Goal: Task Accomplishment & Management: Manage account settings

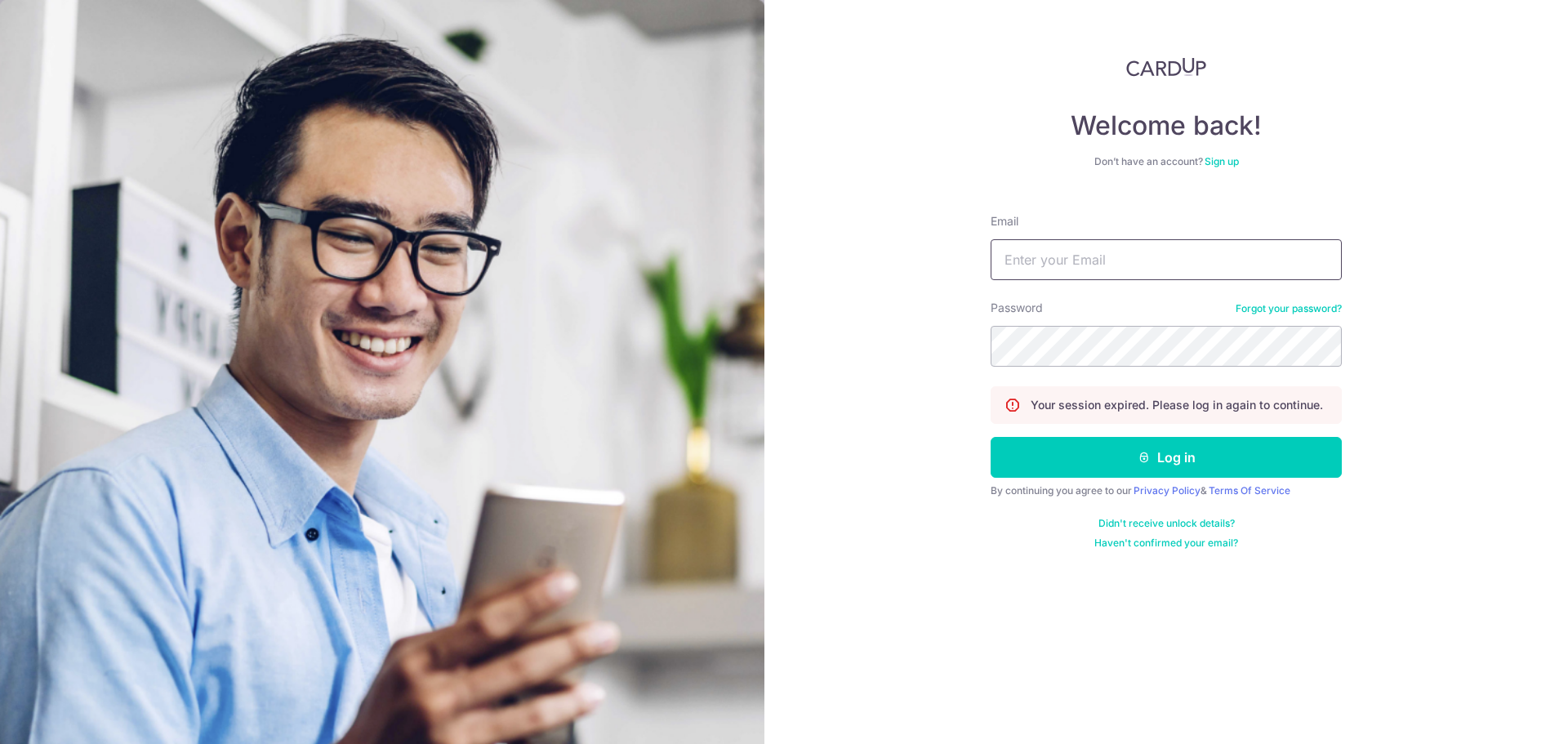
click at [1133, 268] on input "Email" at bounding box center [1167, 260] width 352 height 41
type input "[EMAIL_ADDRESS][DOMAIN_NAME]"
click at [991, 437] on button "Log in" at bounding box center [1167, 457] width 352 height 41
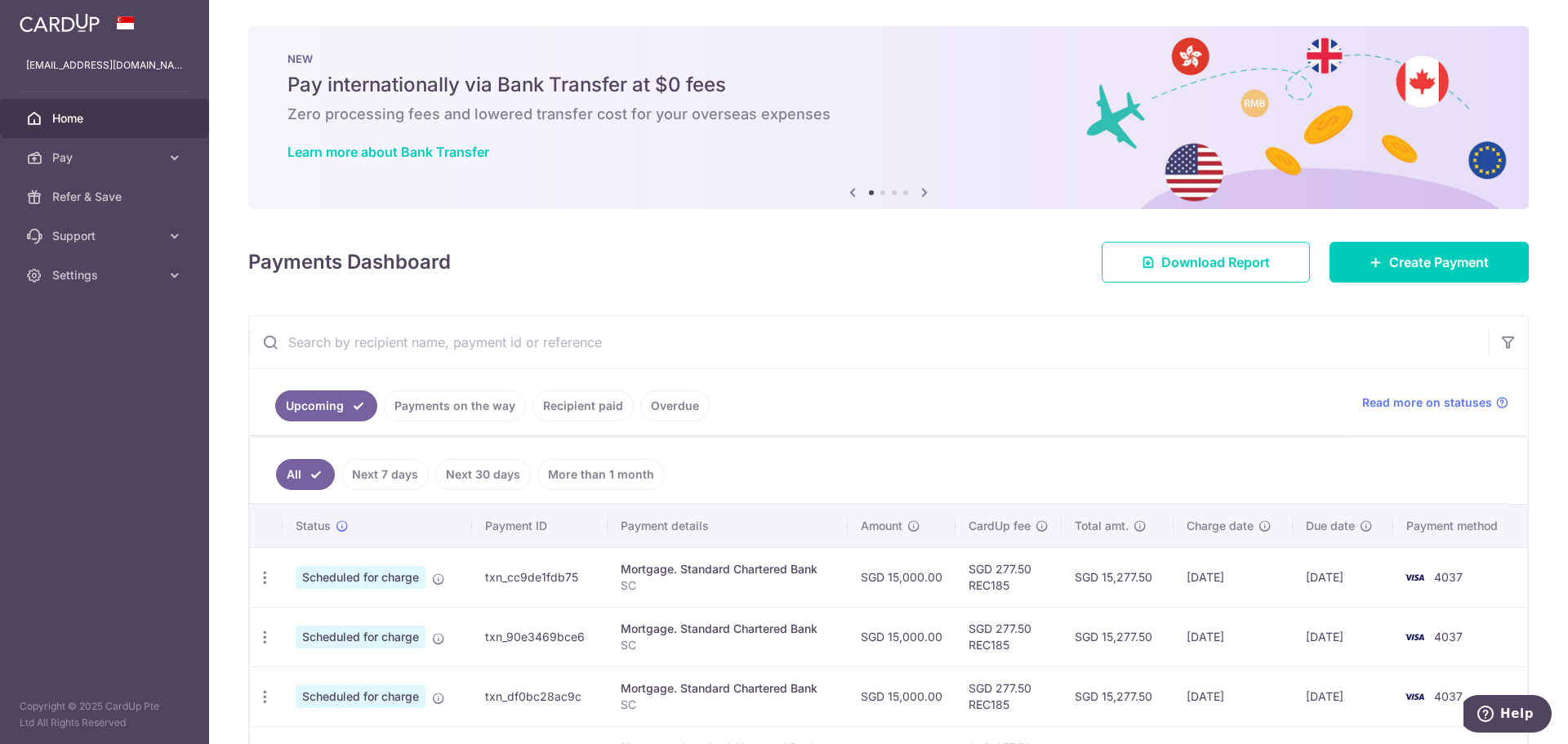
click at [970, 397] on ul "Upcoming Payments on the way Recipient paid Overdue" at bounding box center [796, 402] width 1093 height 66
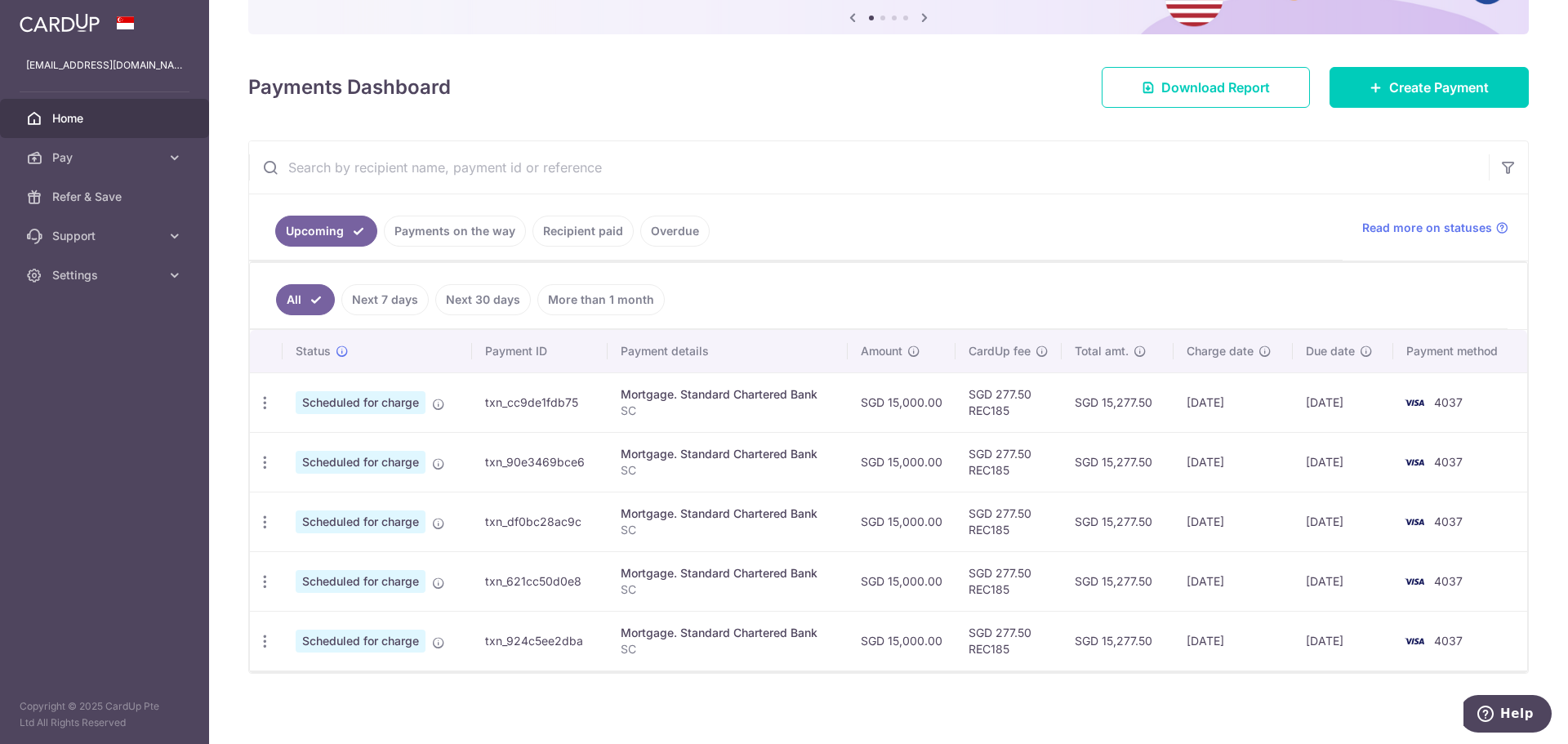
scroll to position [181, 0]
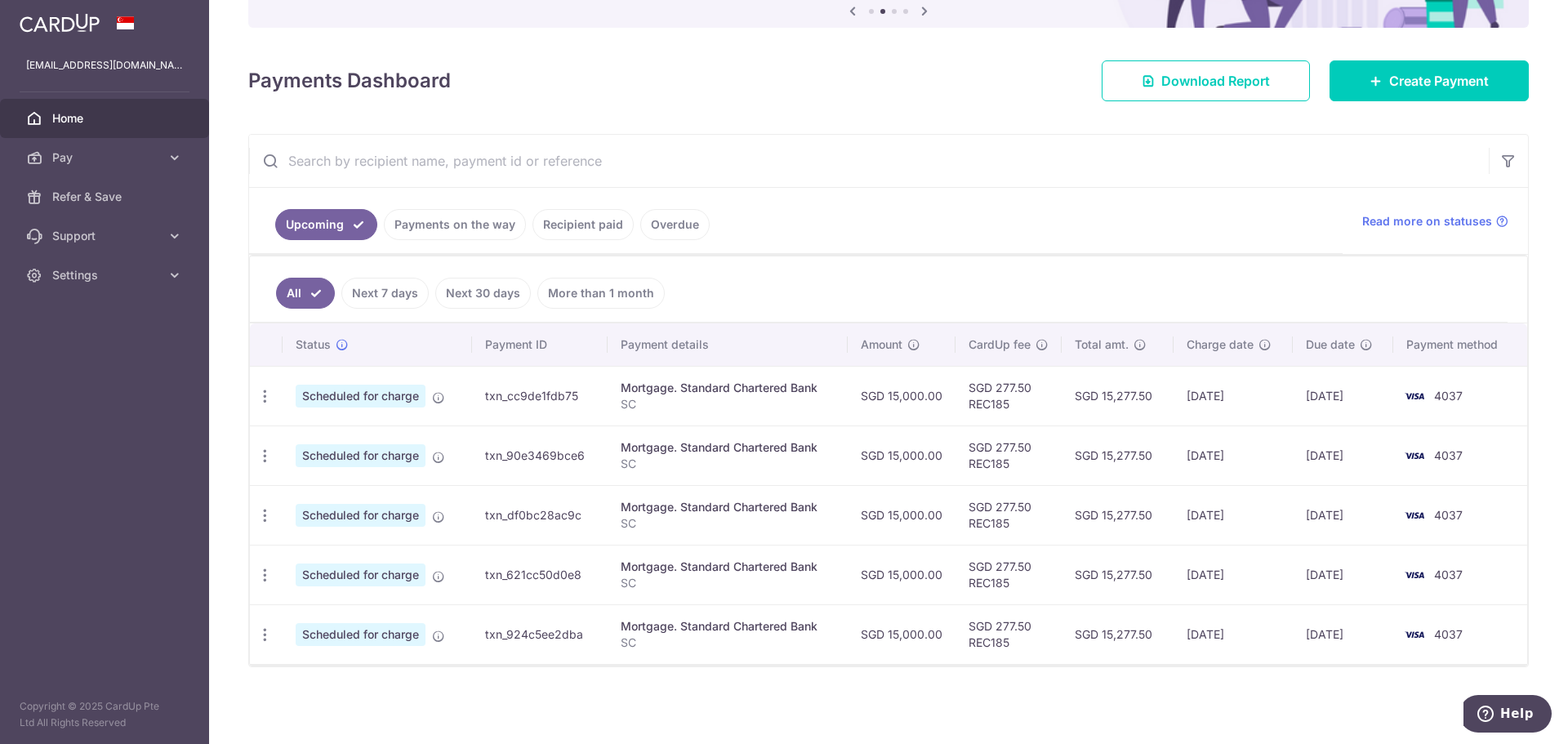
click at [846, 164] on input "text" at bounding box center [869, 161] width 1240 height 52
click at [270, 400] on icon "button" at bounding box center [265, 396] width 18 height 18
click at [364, 445] on span "Update payment" at bounding box center [352, 440] width 111 height 19
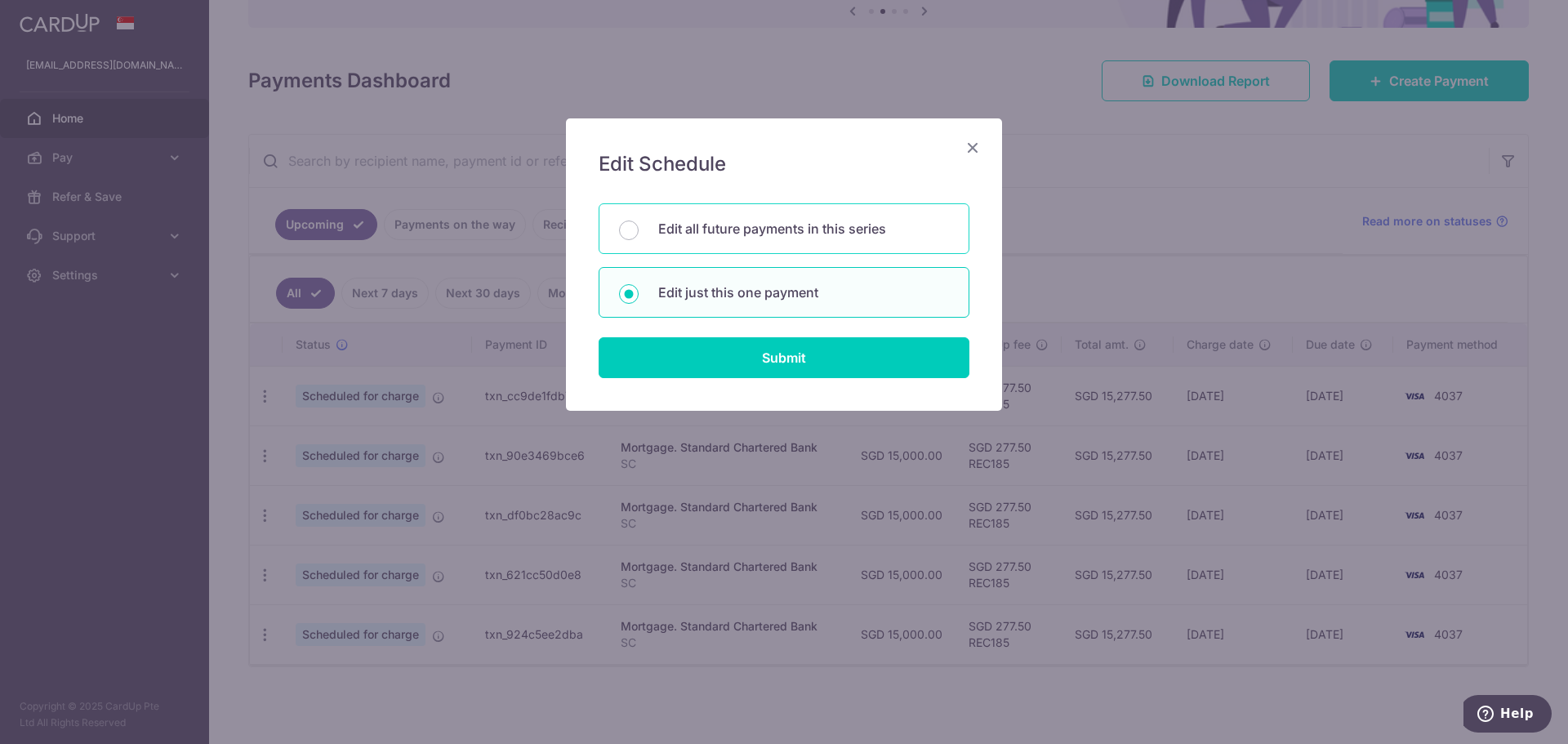
click at [802, 241] on div "Edit all future payments in this series" at bounding box center [784, 229] width 371 height 51
radio input "true"
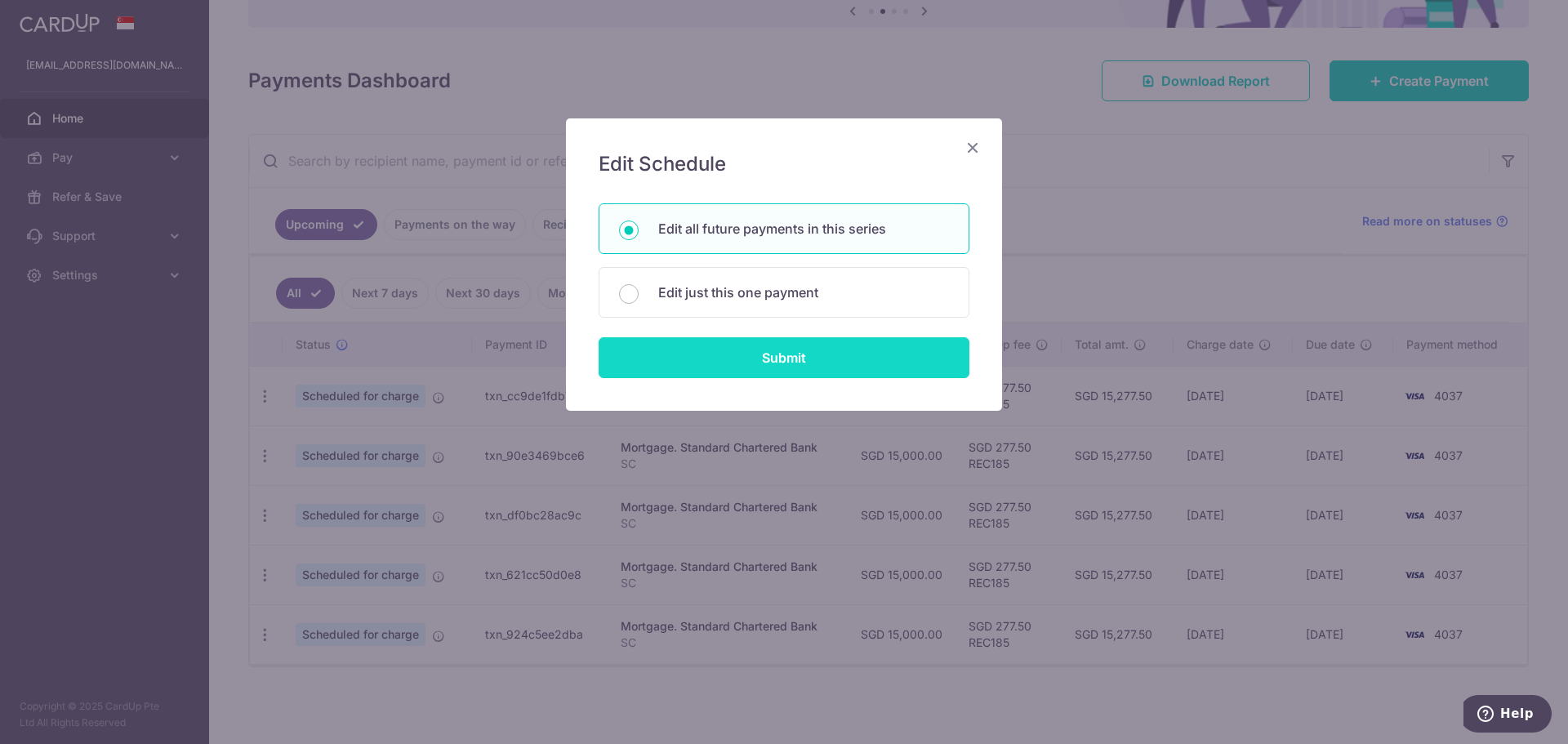
click at [798, 342] on input "Submit" at bounding box center [784, 358] width 371 height 41
radio input "true"
type input "15,000.00"
type input "SC"
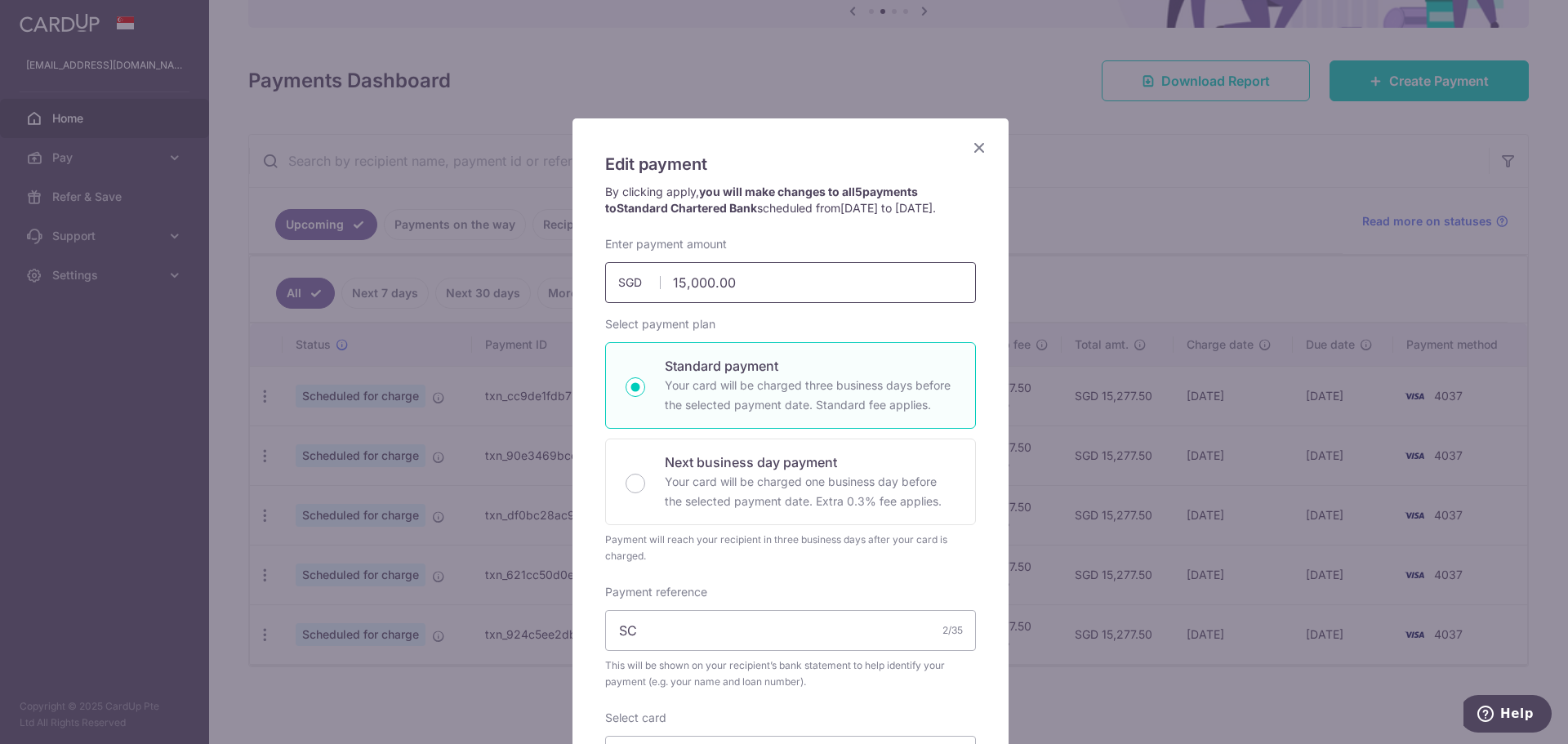
drag, startPoint x: 759, startPoint y: 301, endPoint x: 347, endPoint y: 363, distance: 416.6
click at [347, 364] on div "Edit payment By clicking apply, you will make changes to all 5 payments to Stan…" at bounding box center [784, 372] width 1568 height 744
type input "20,000.00"
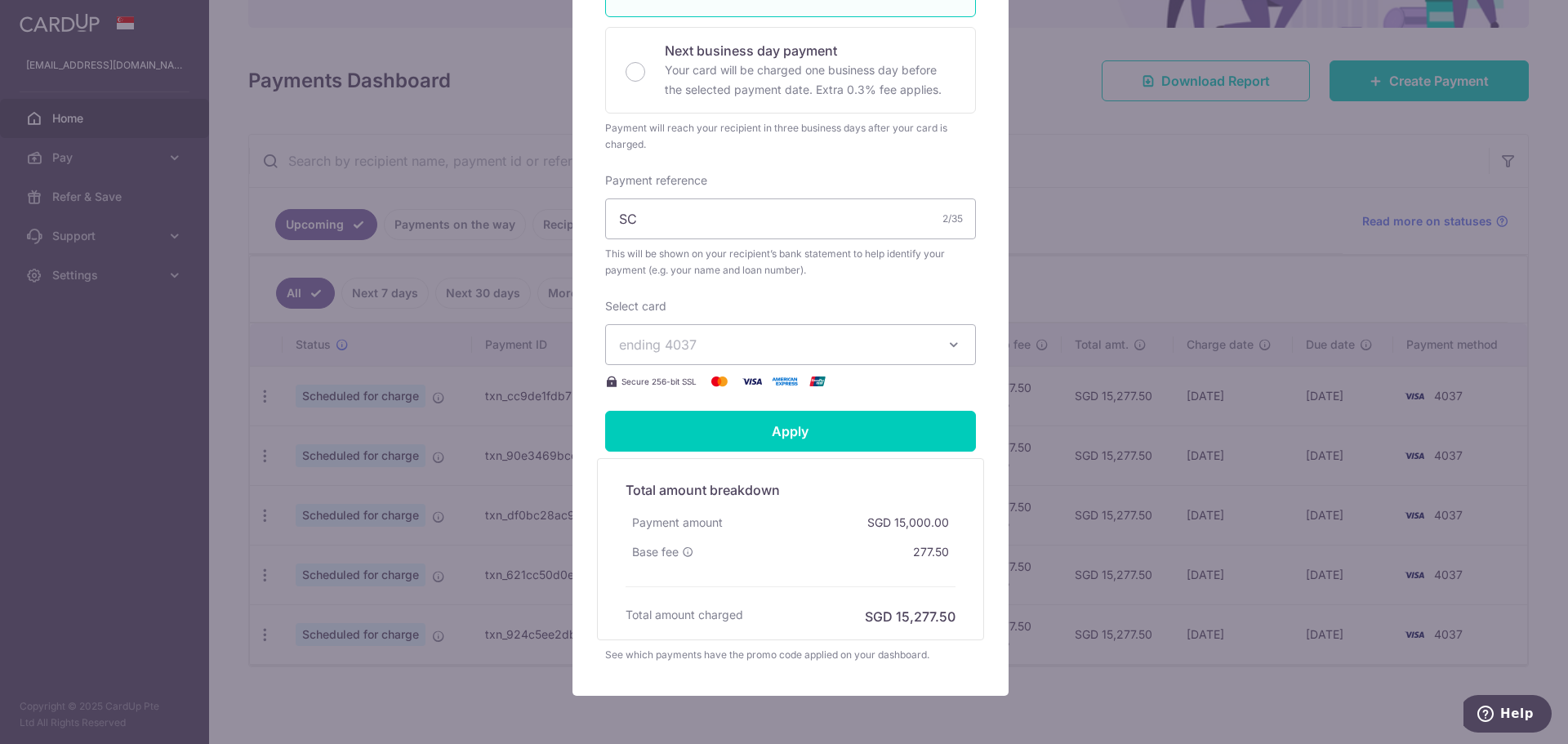
scroll to position [490, 0]
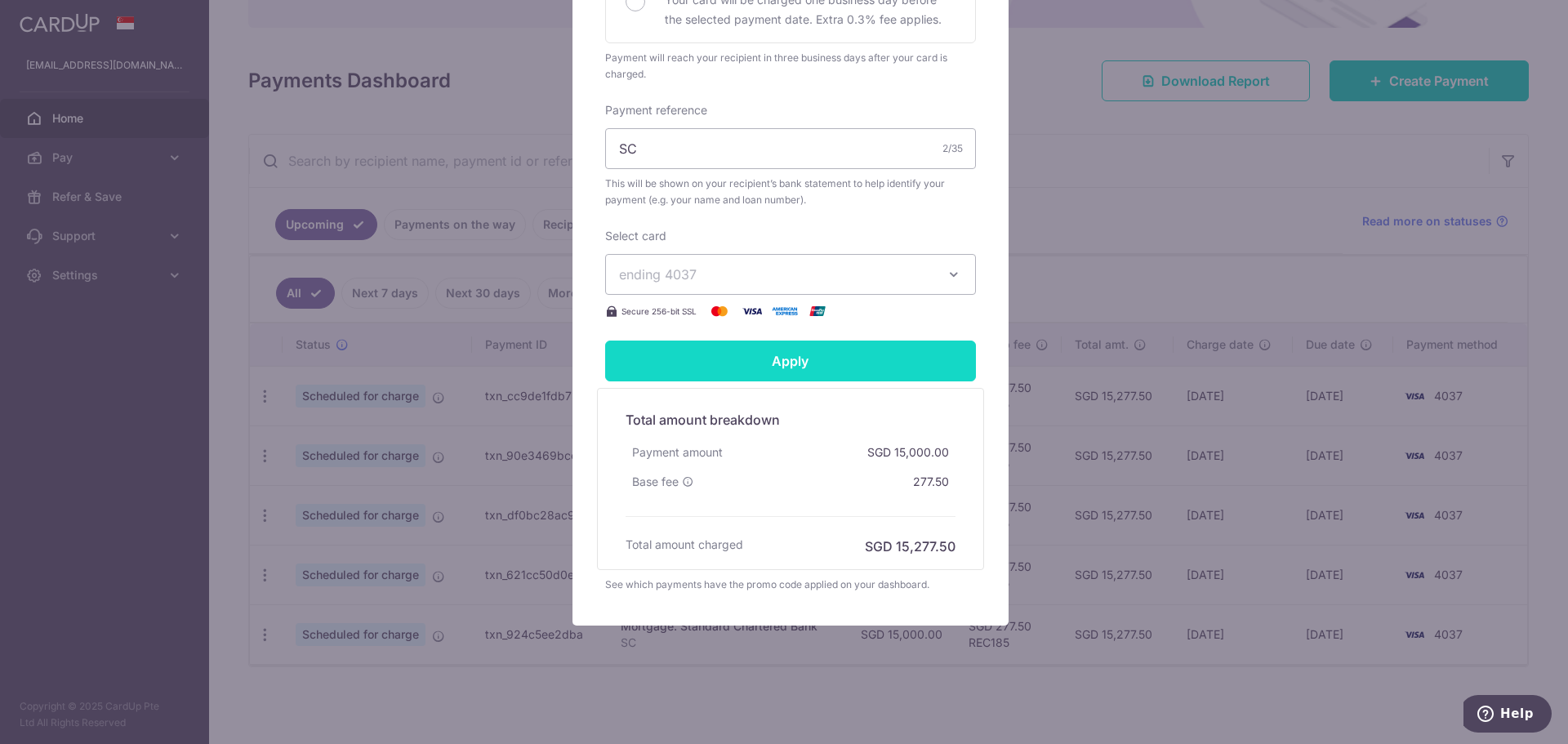
click at [781, 373] on input "Apply" at bounding box center [790, 361] width 371 height 41
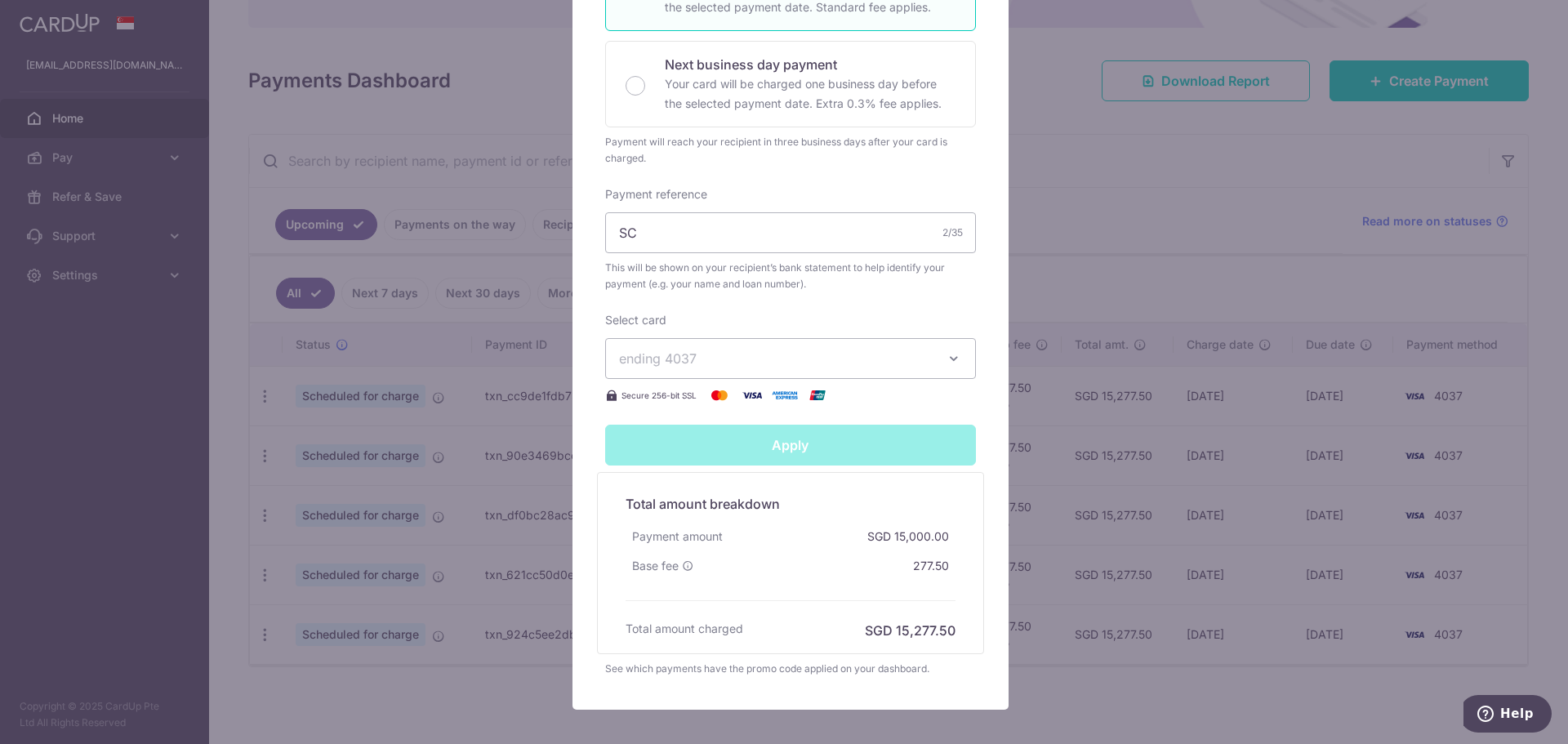
type input "Successfully Applied"
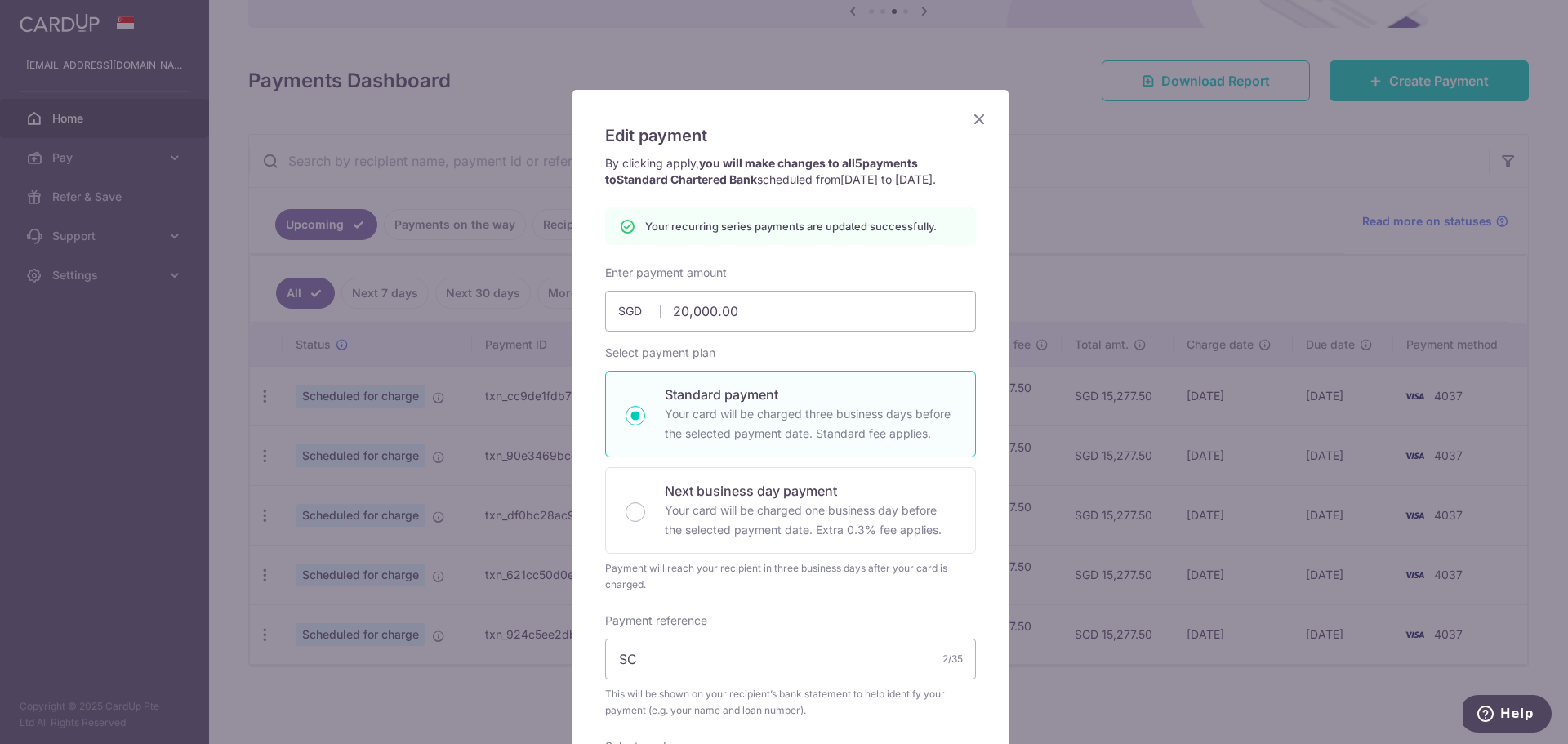
scroll to position [0, 0]
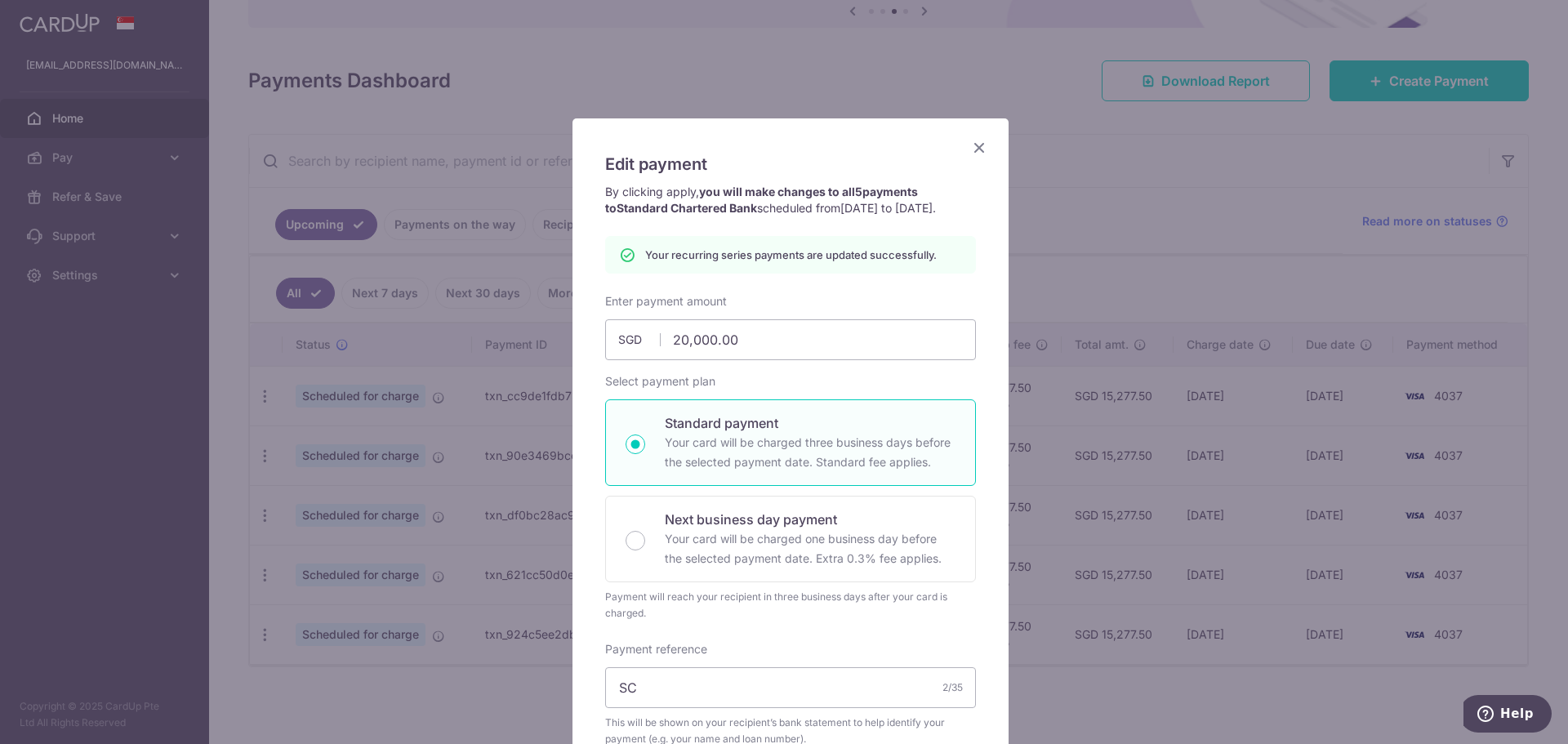
click at [979, 145] on icon "Close" at bounding box center [979, 147] width 19 height 20
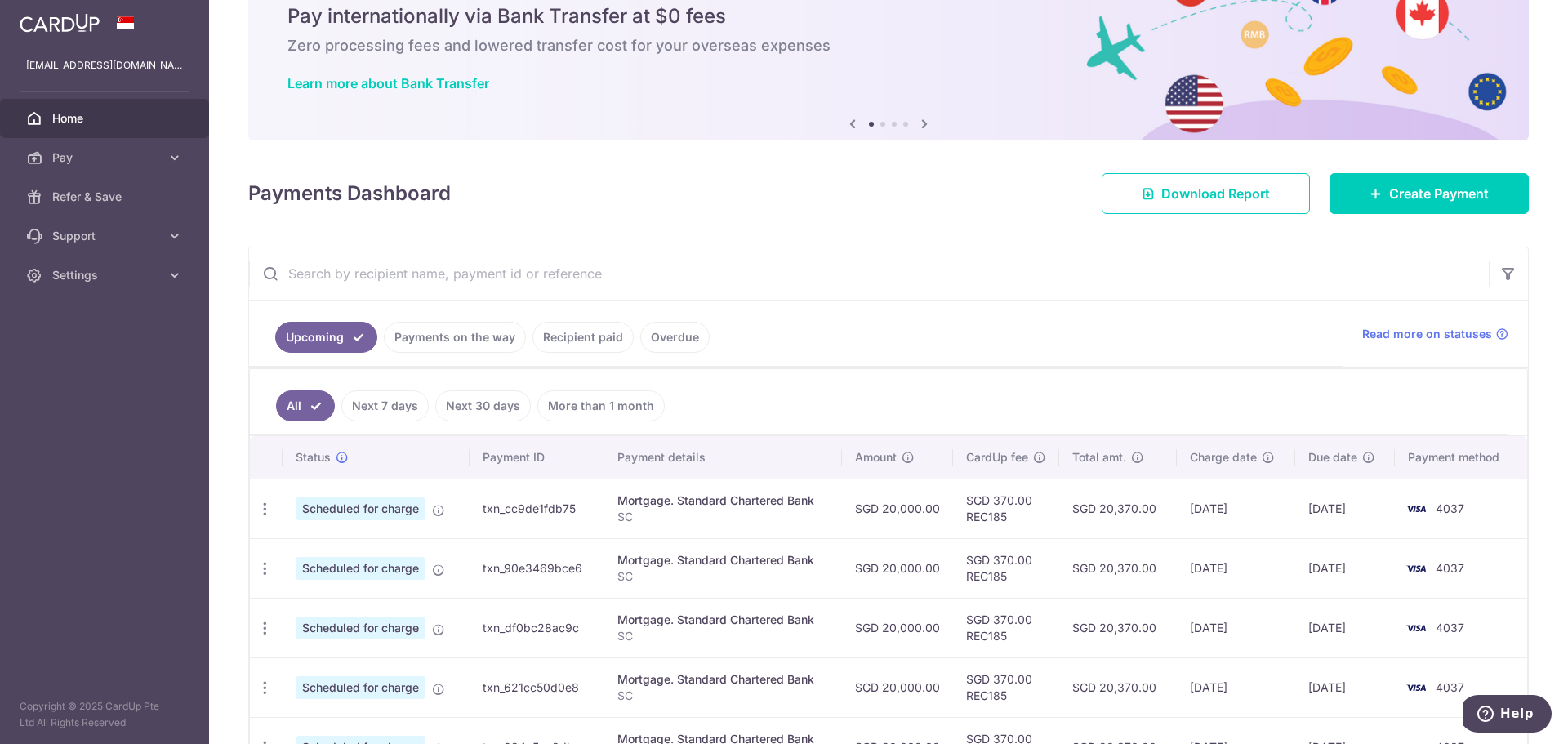
scroll to position [181, 0]
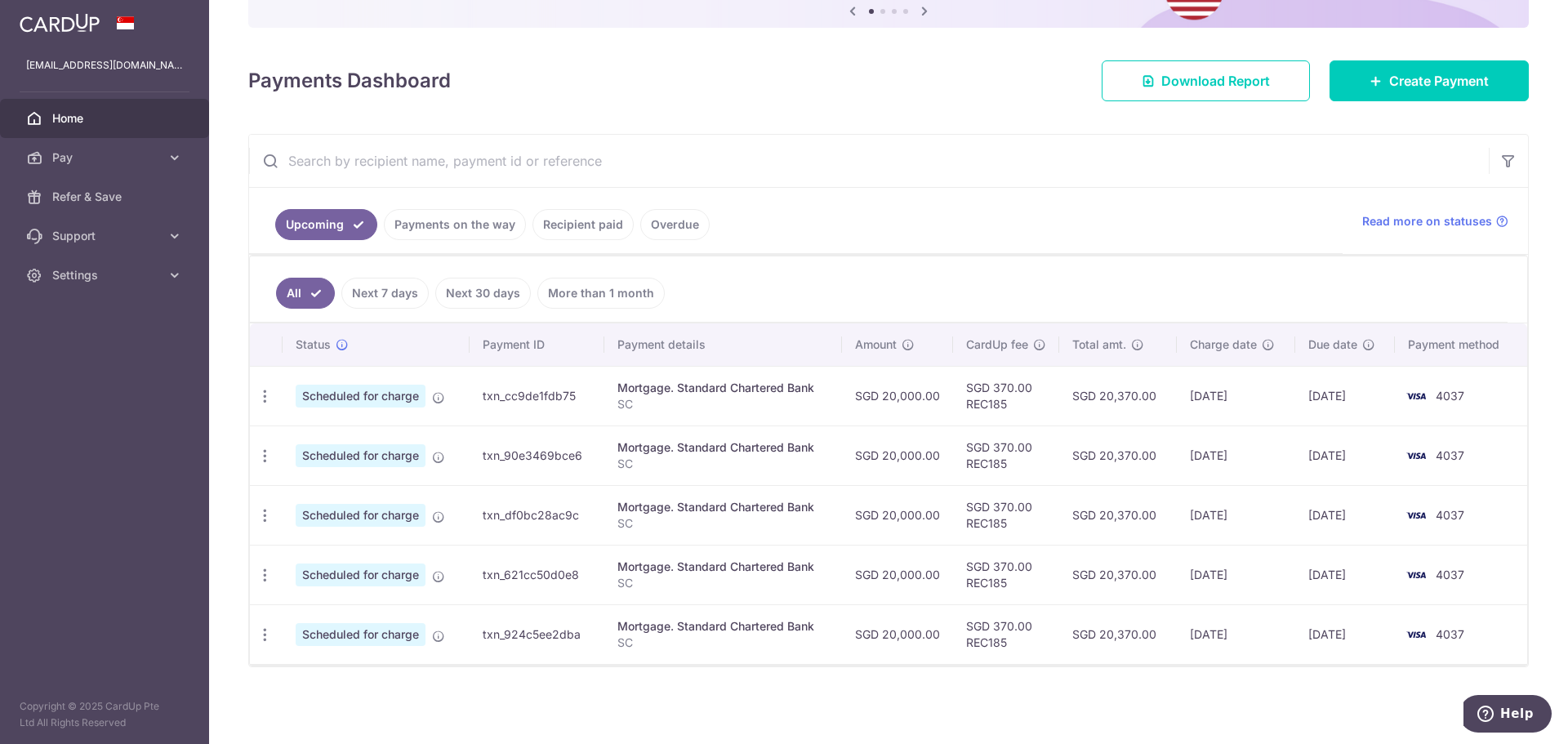
click at [680, 81] on div "Payments Dashboard Download Report Create Payment" at bounding box center [888, 77] width 1280 height 47
